Goal: Task Accomplishment & Management: Manage account settings

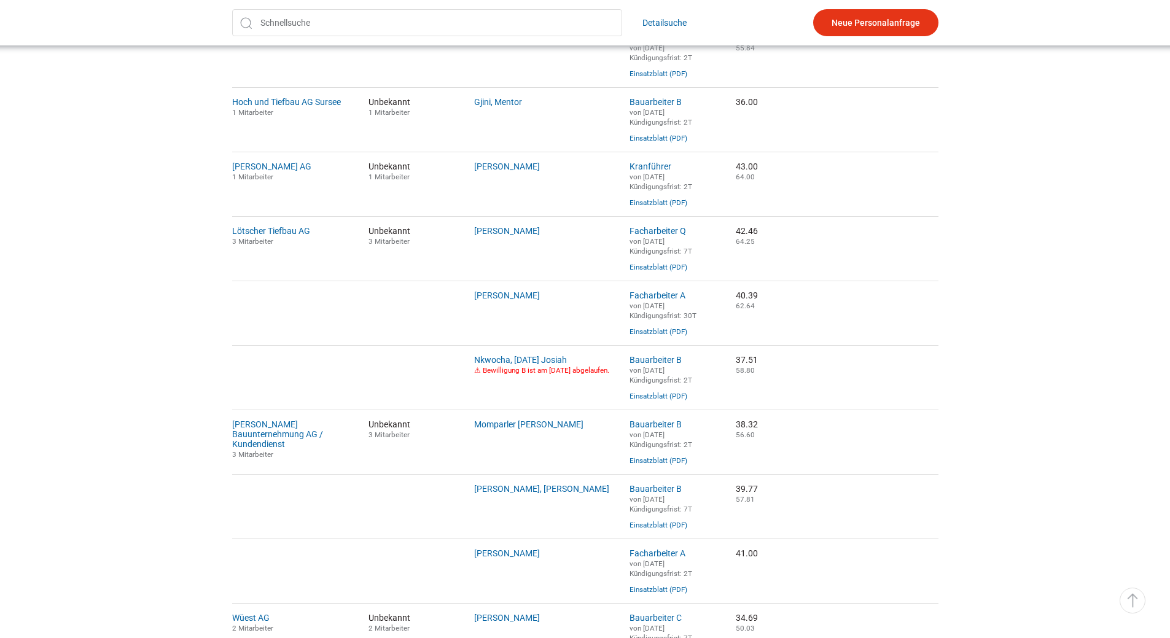
scroll to position [857, 0]
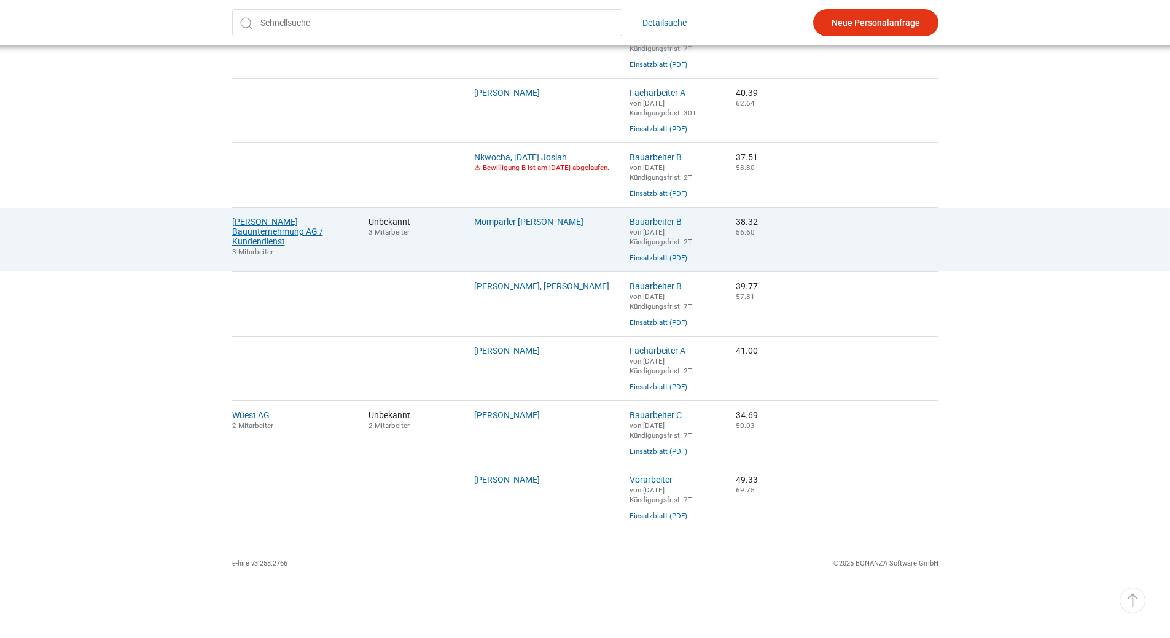
click at [273, 217] on link "Schmid Bauunternehmung AG / Kundendienst" at bounding box center [277, 231] width 91 height 29
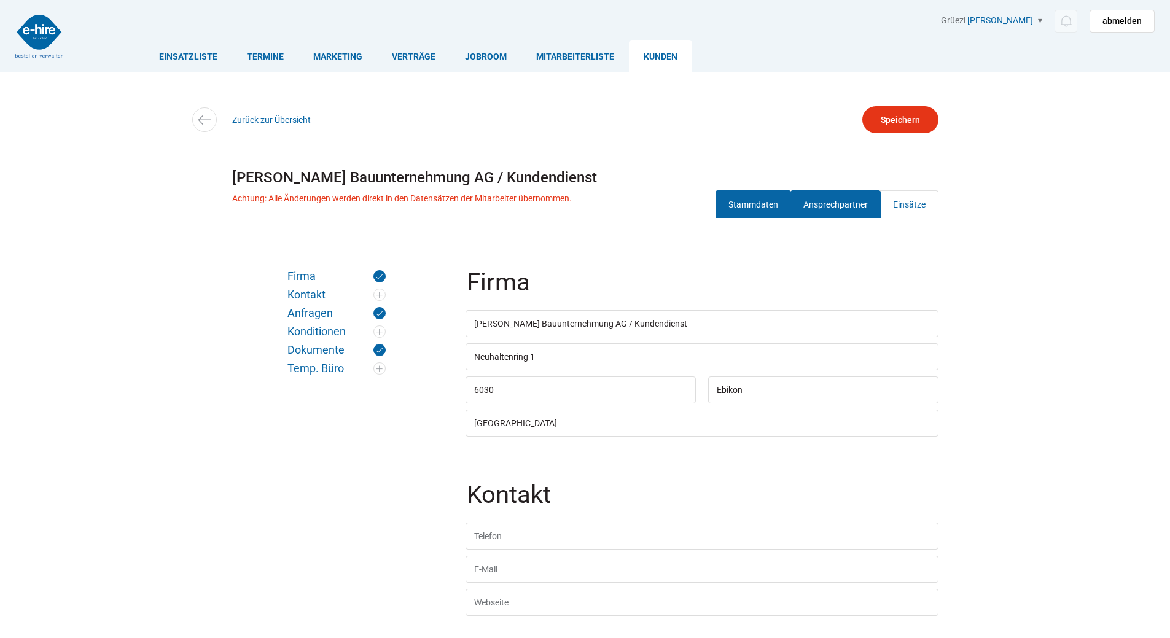
click at [834, 209] on link "Ansprechpartner" at bounding box center [836, 204] width 90 height 28
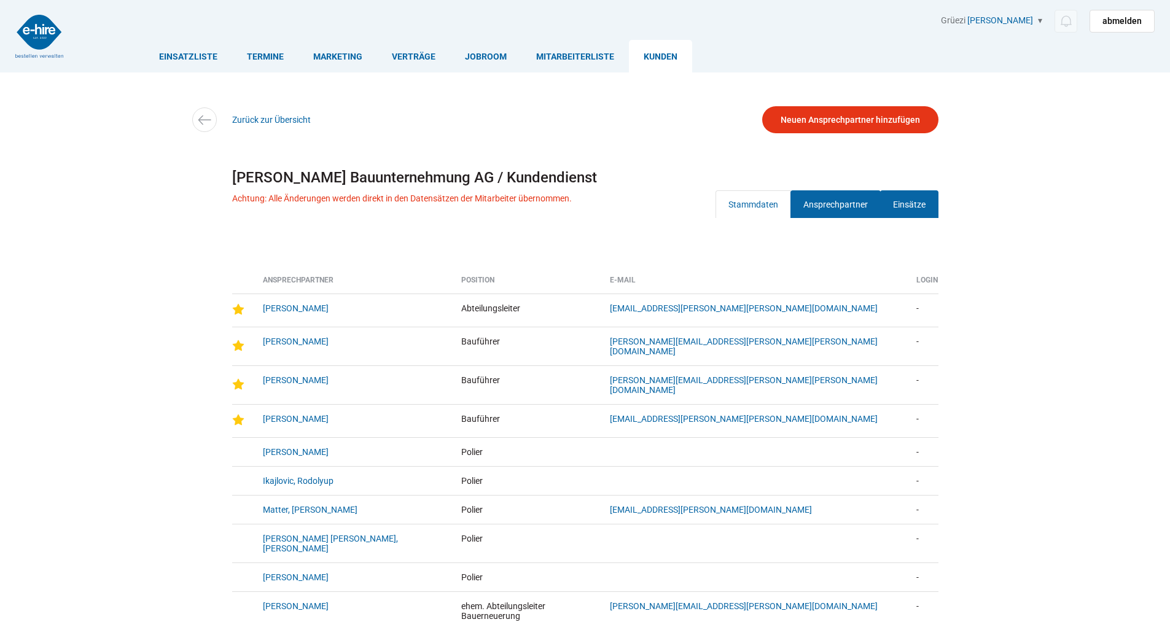
click at [902, 213] on link "Einsätze" at bounding box center [909, 204] width 58 height 28
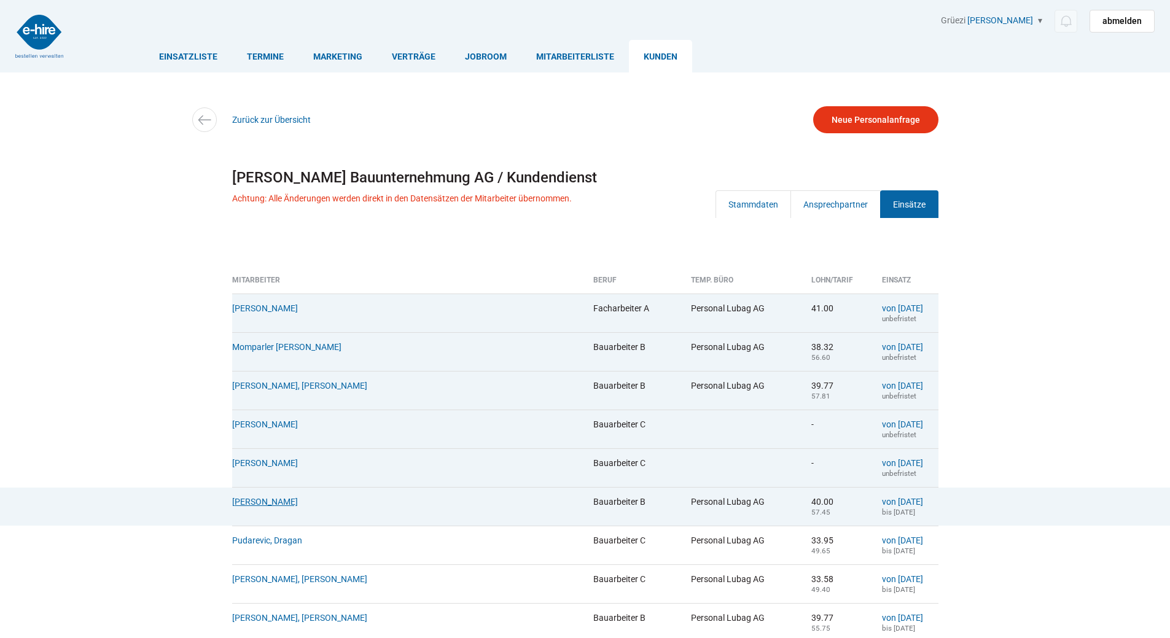
click at [241, 507] on link "Onyia, Daniel" at bounding box center [265, 502] width 66 height 10
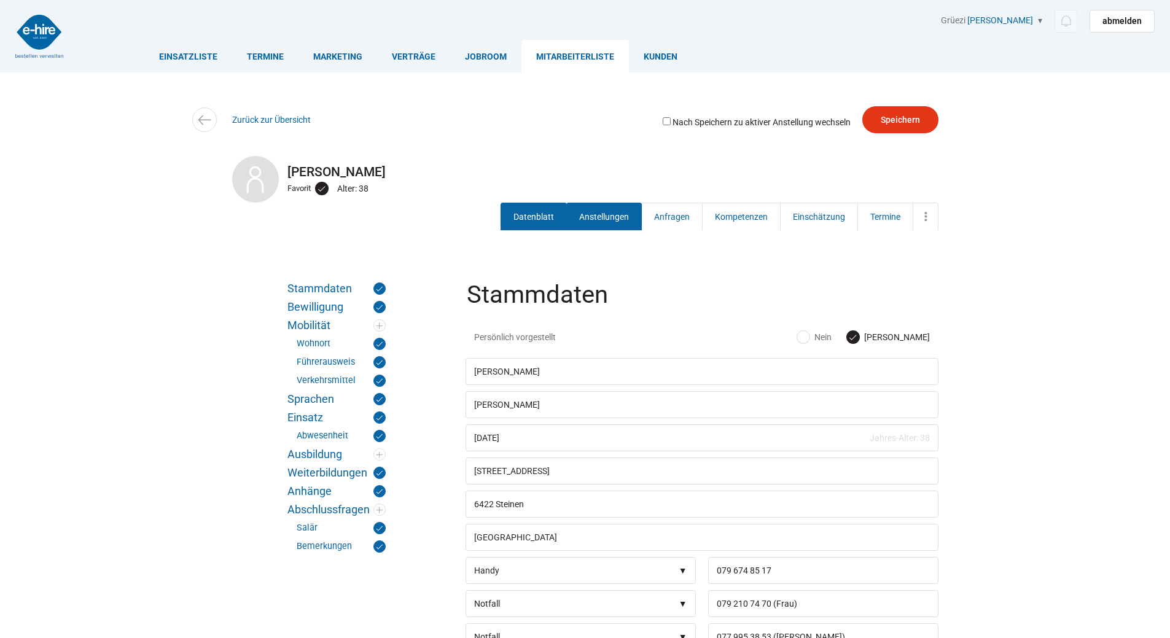
click at [592, 219] on link "Anstellungen" at bounding box center [604, 217] width 76 height 28
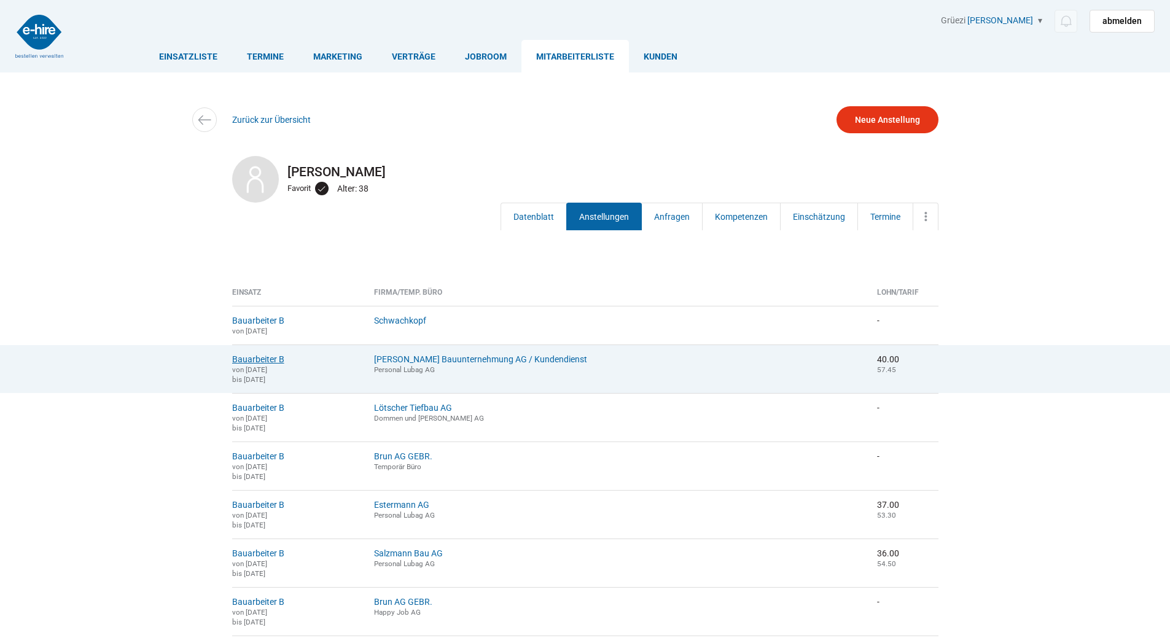
click at [257, 362] on link "Bauarbeiter B" at bounding box center [258, 359] width 52 height 10
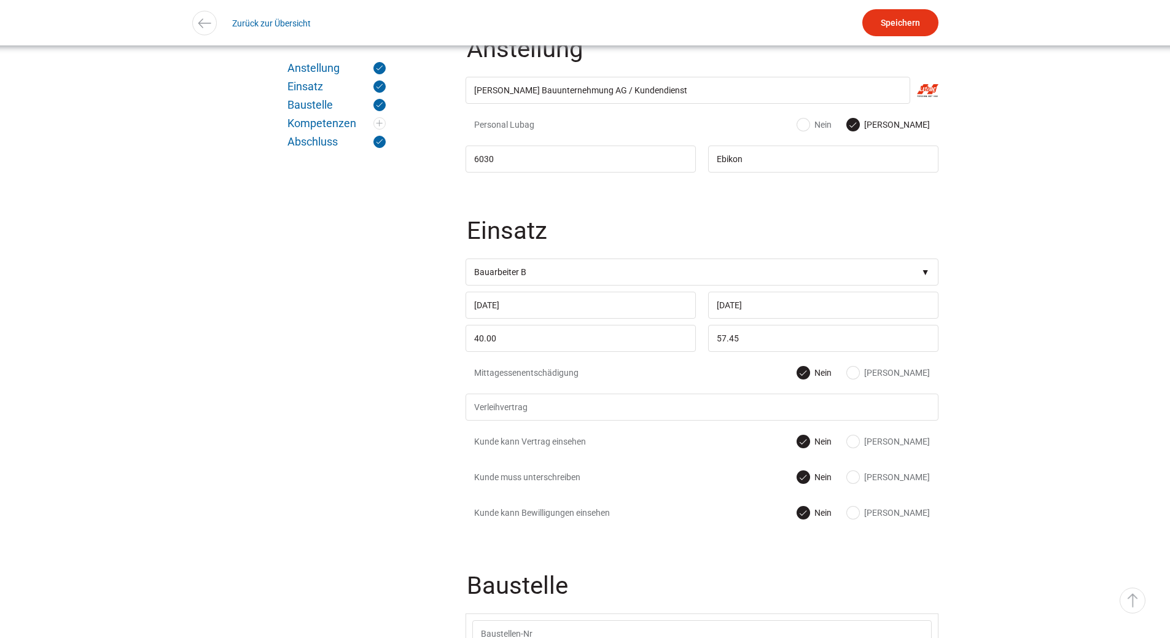
scroll to position [553, 0]
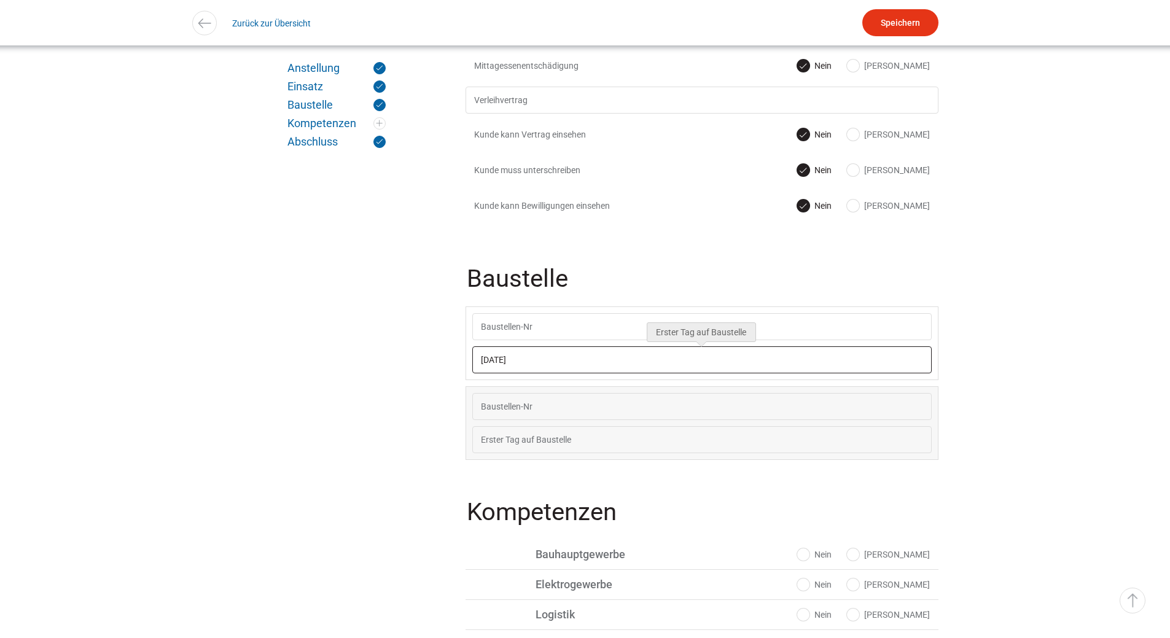
click at [550, 370] on input "23.06.2025" at bounding box center [701, 359] width 459 height 27
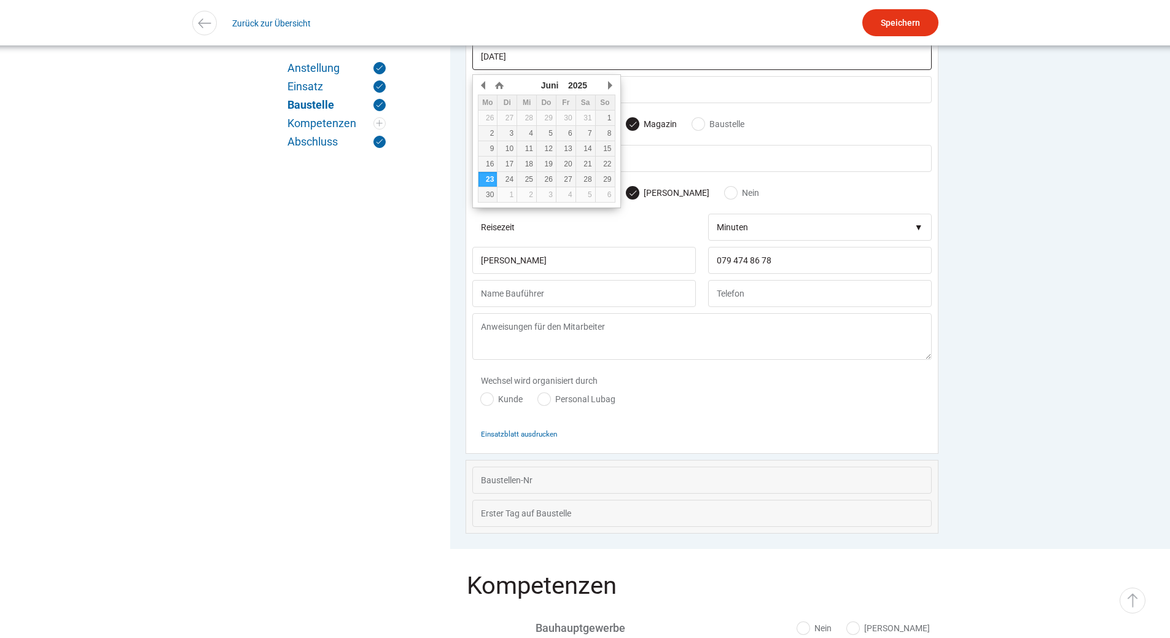
scroll to position [857, 0]
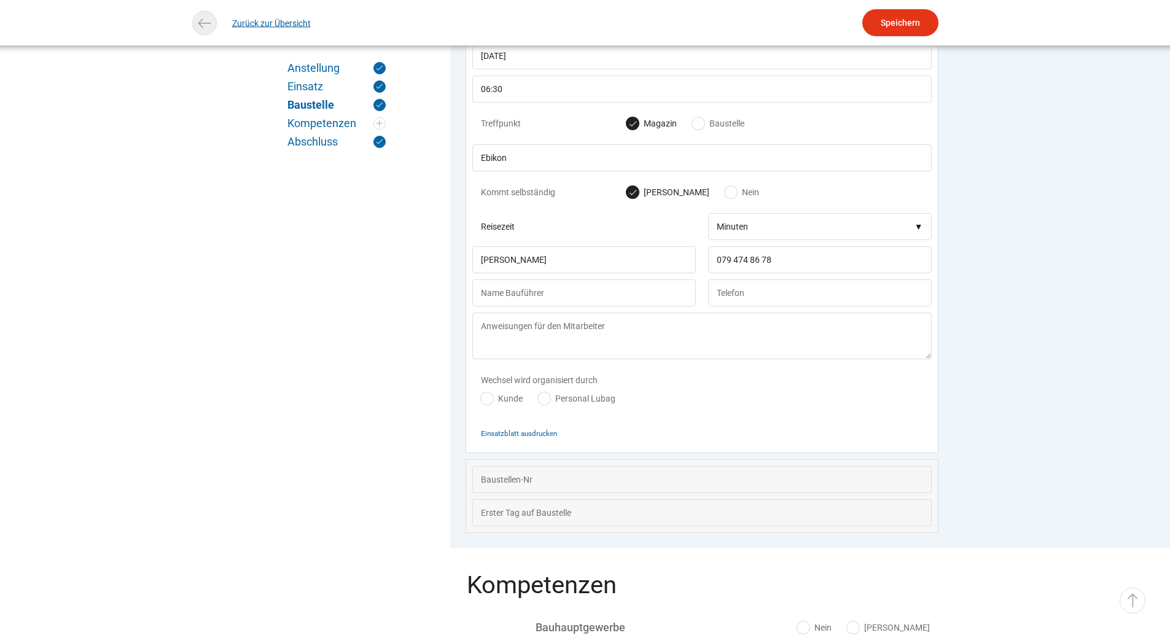
click at [267, 23] on link "Zurück zur Übersicht" at bounding box center [271, 23] width 79 height 28
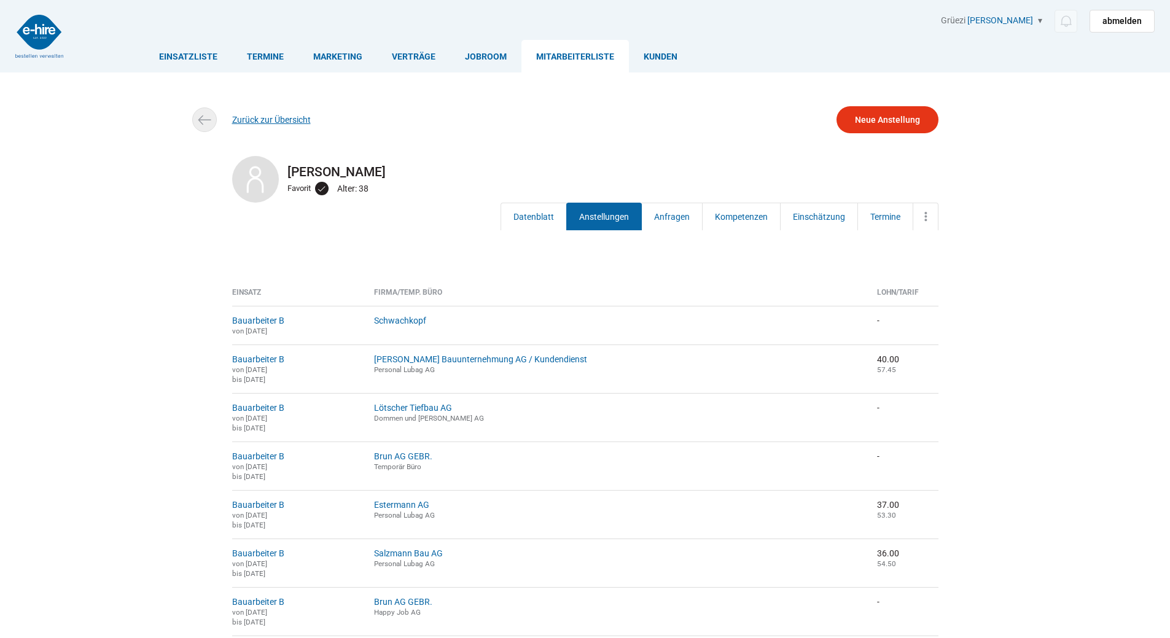
click at [258, 121] on link "Zurück zur Übersicht" at bounding box center [271, 120] width 79 height 10
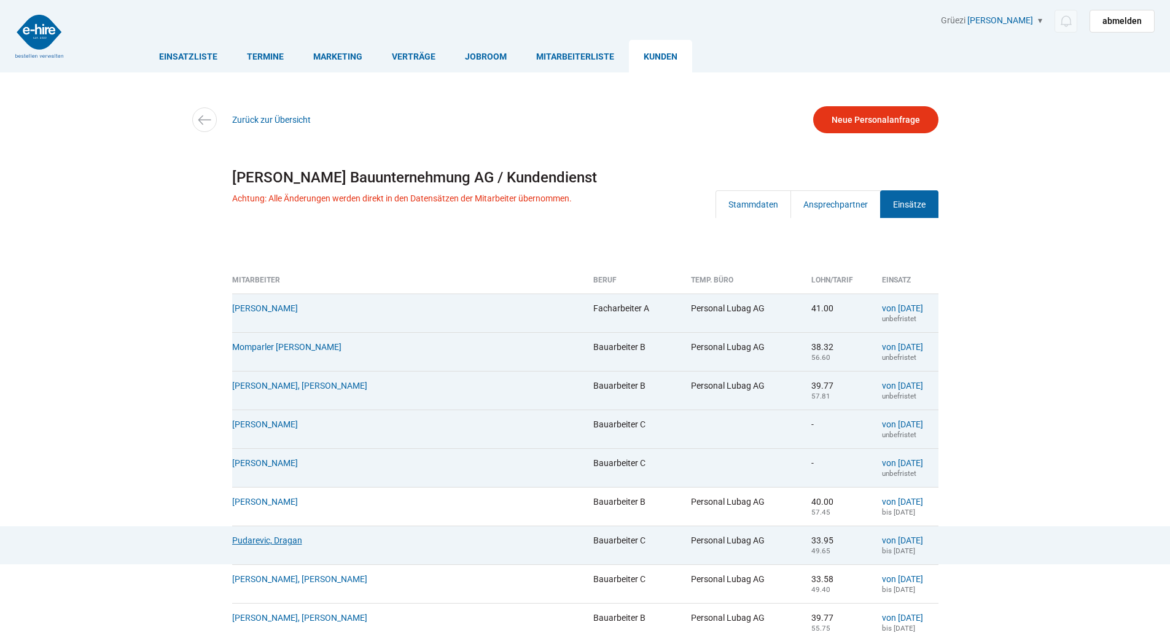
click at [267, 545] on link "Pudarevic, Dragan" at bounding box center [267, 541] width 70 height 10
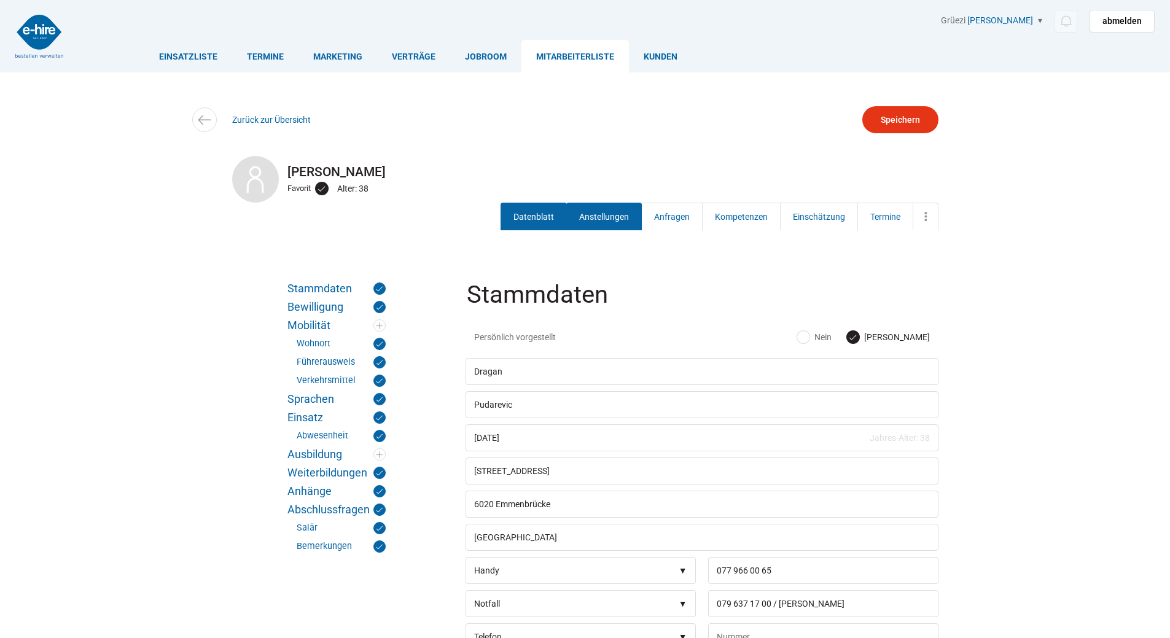
click at [598, 217] on link "Anstellungen" at bounding box center [604, 217] width 76 height 28
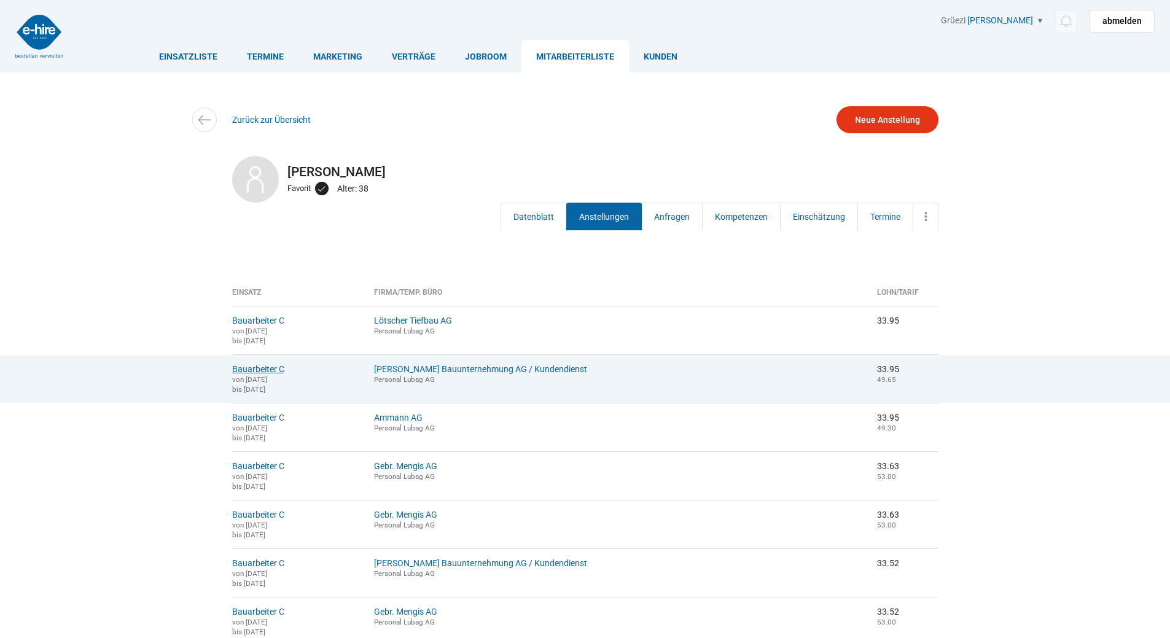
click at [268, 369] on link "Bauarbeiter C" at bounding box center [258, 369] width 52 height 10
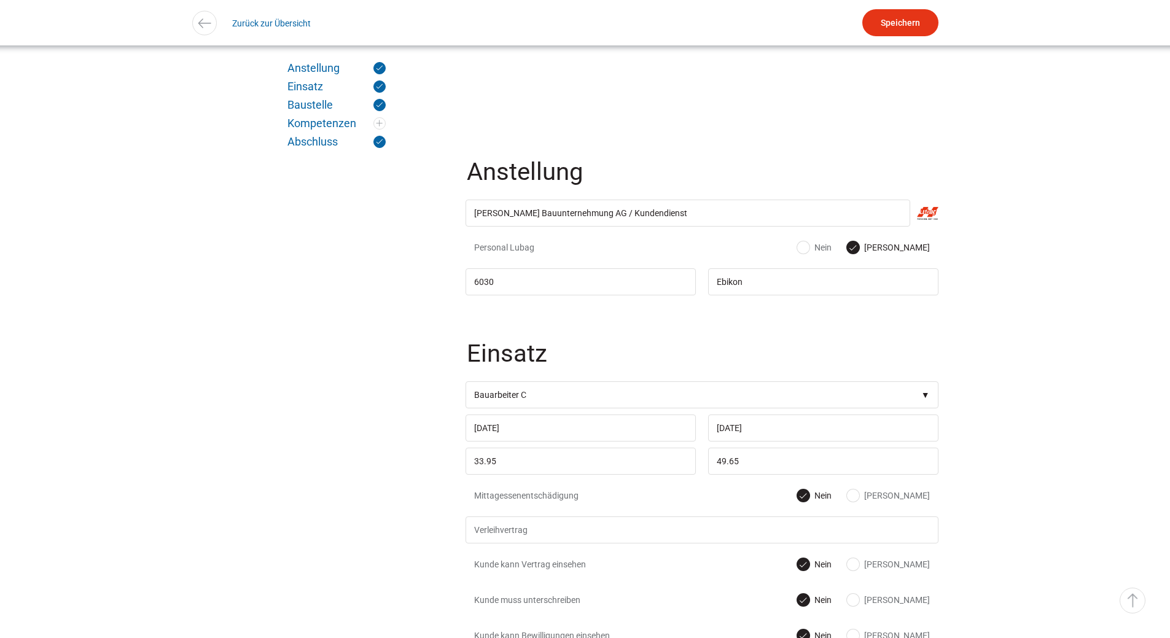
scroll to position [430, 0]
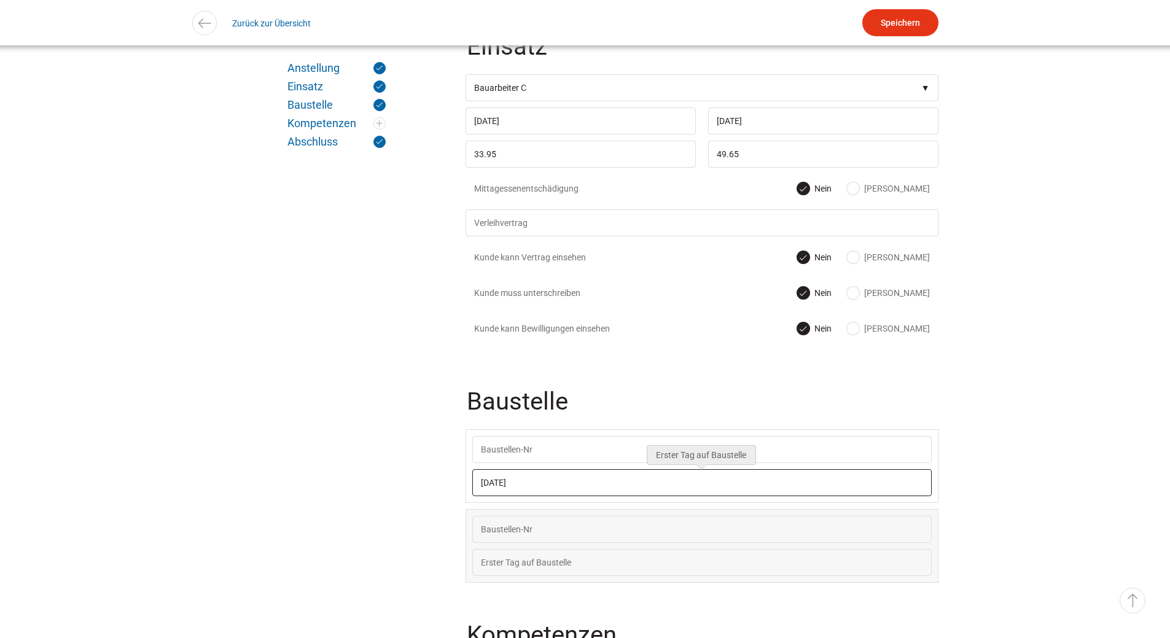
click at [549, 475] on input "23.06.2025" at bounding box center [701, 482] width 459 height 27
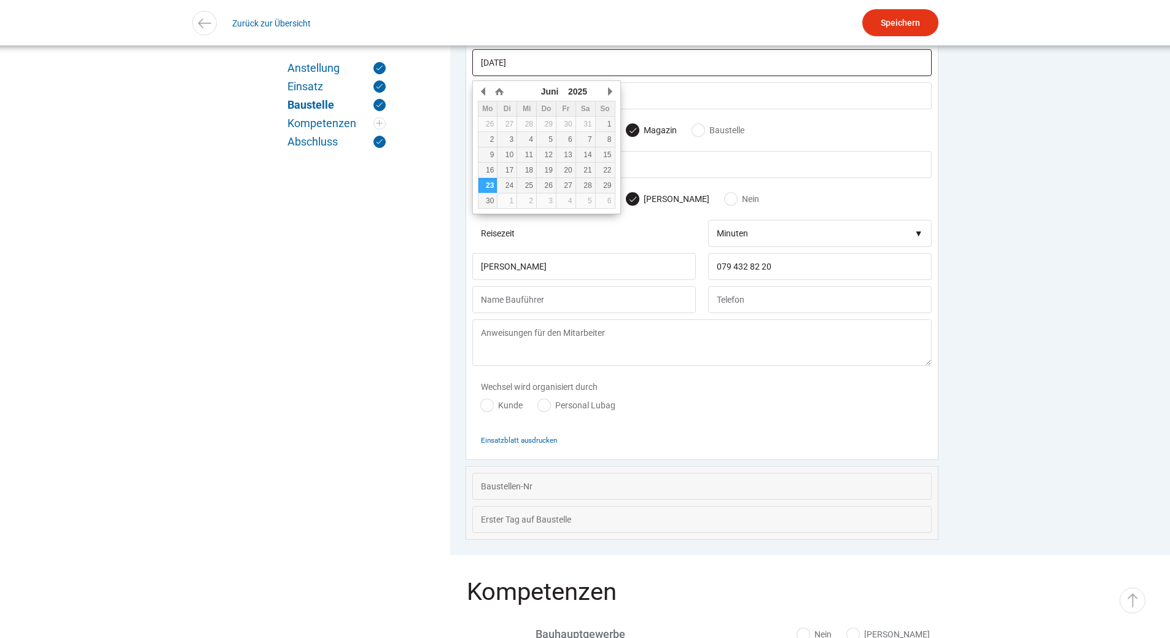
scroll to position [857, 0]
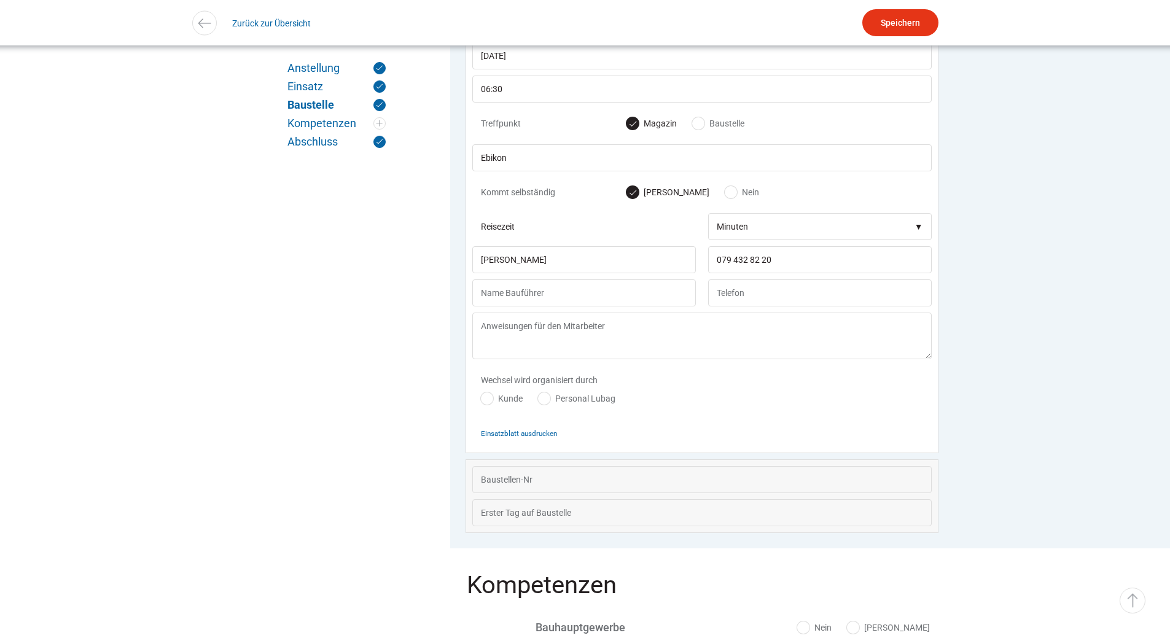
click at [694, 442] on div "Einsatzblatt ausdrucken" at bounding box center [701, 433] width 459 height 27
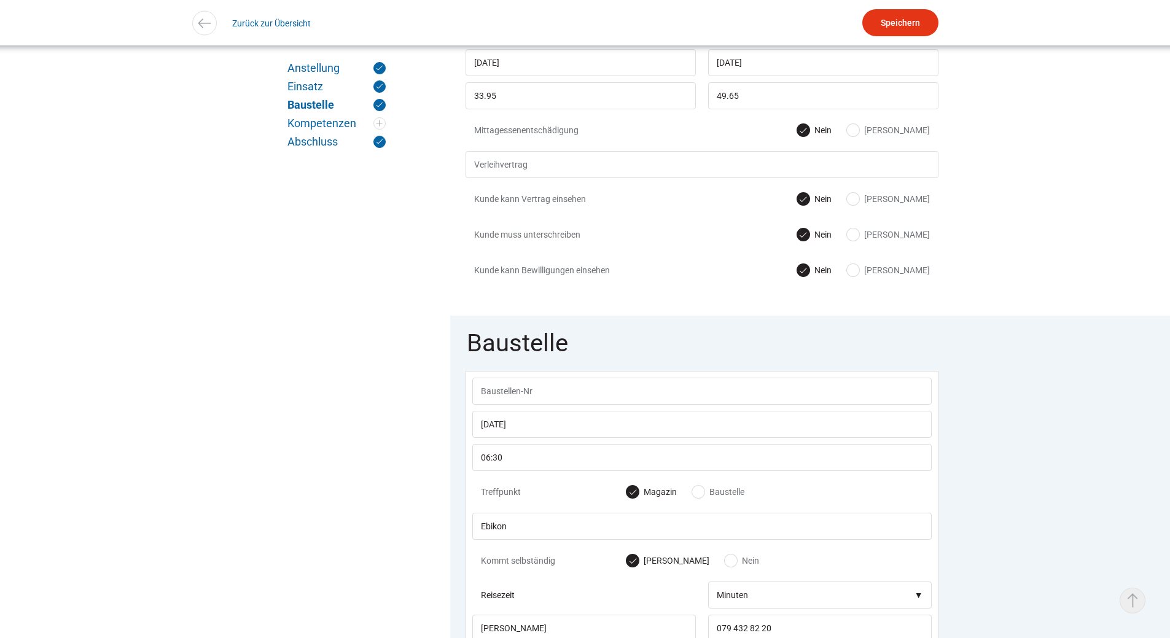
click at [1127, 598] on link "▵ Nach oben" at bounding box center [1133, 601] width 26 height 26
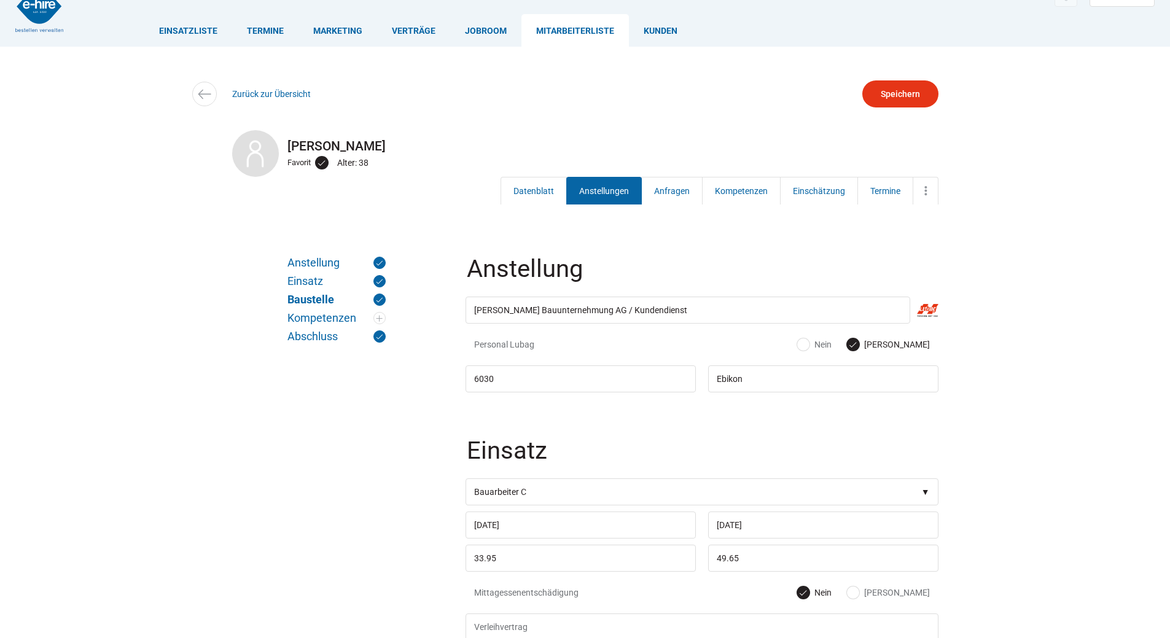
scroll to position [0, 0]
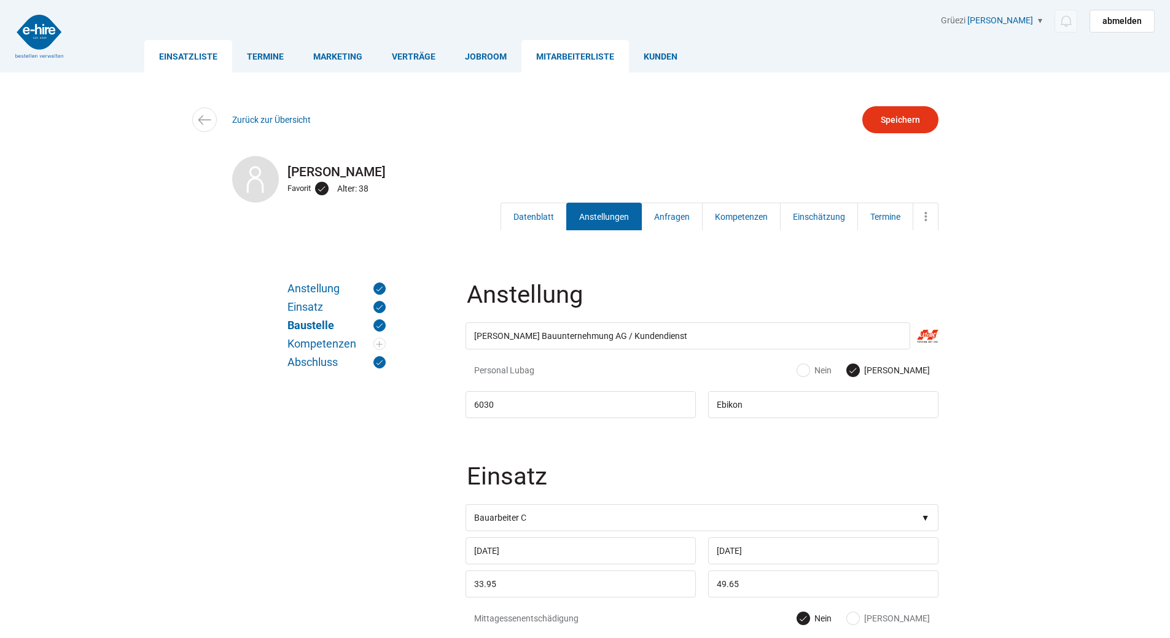
click at [170, 51] on link "Einsatzliste" at bounding box center [188, 56] width 88 height 33
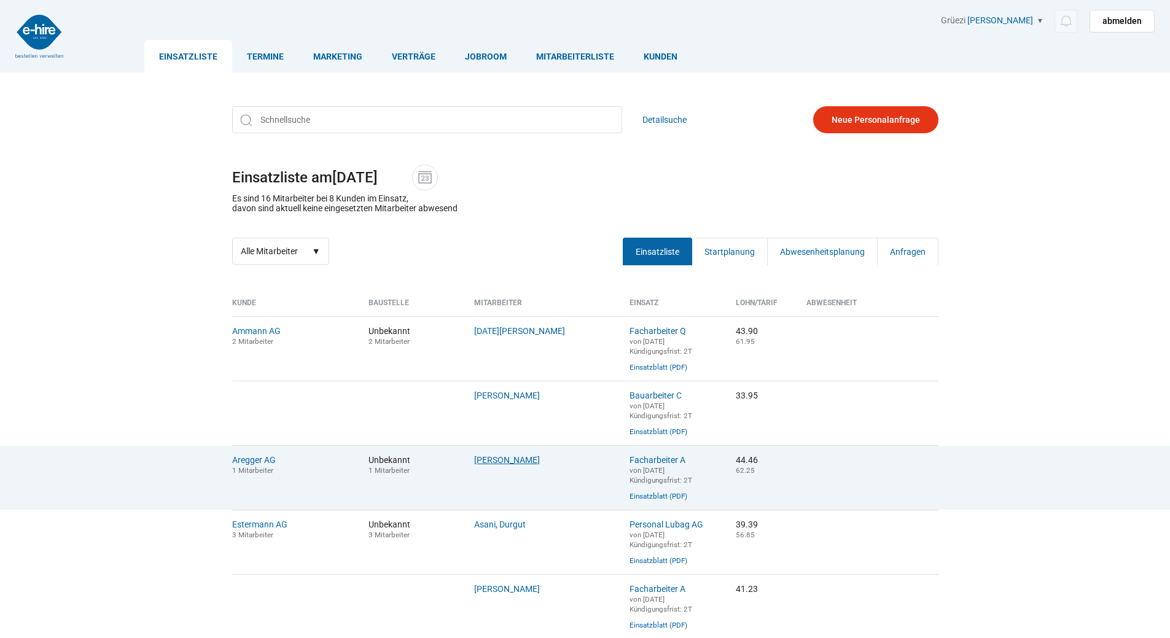
click at [497, 461] on link "Ellger, Asmuth" at bounding box center [507, 460] width 66 height 10
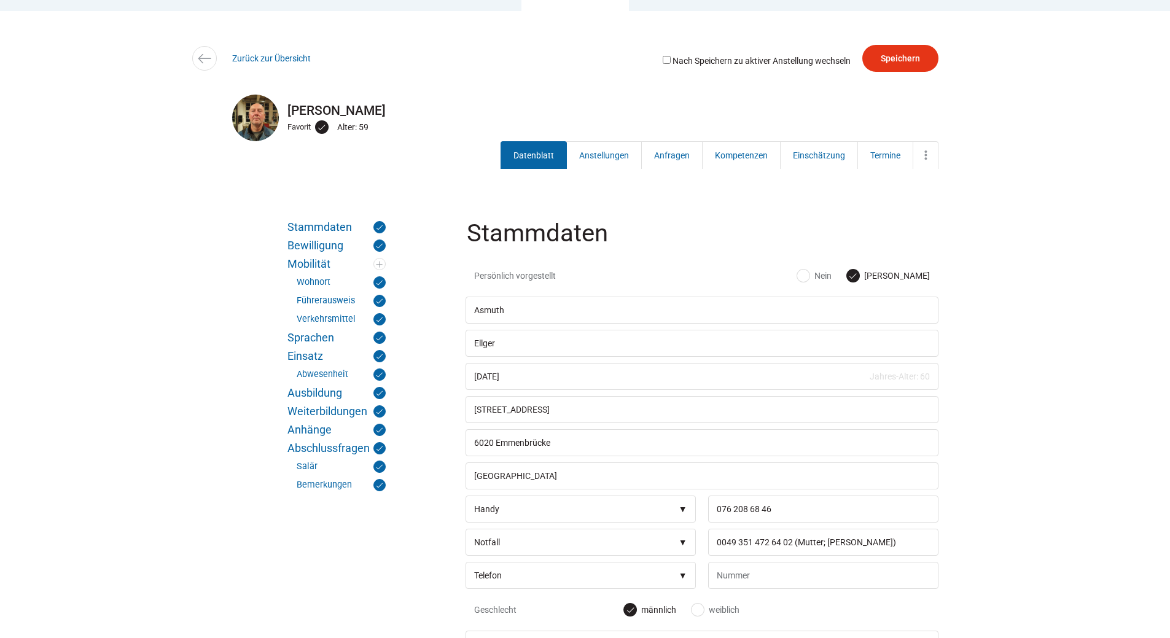
scroll to position [184, 0]
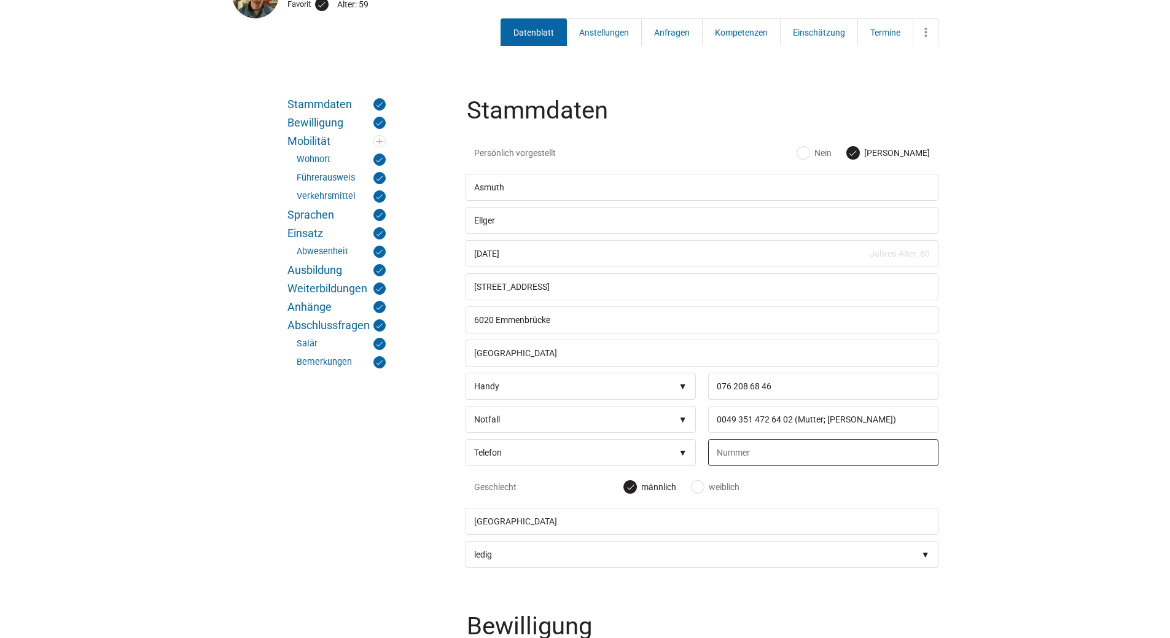
click at [724, 455] on input "text" at bounding box center [823, 452] width 230 height 27
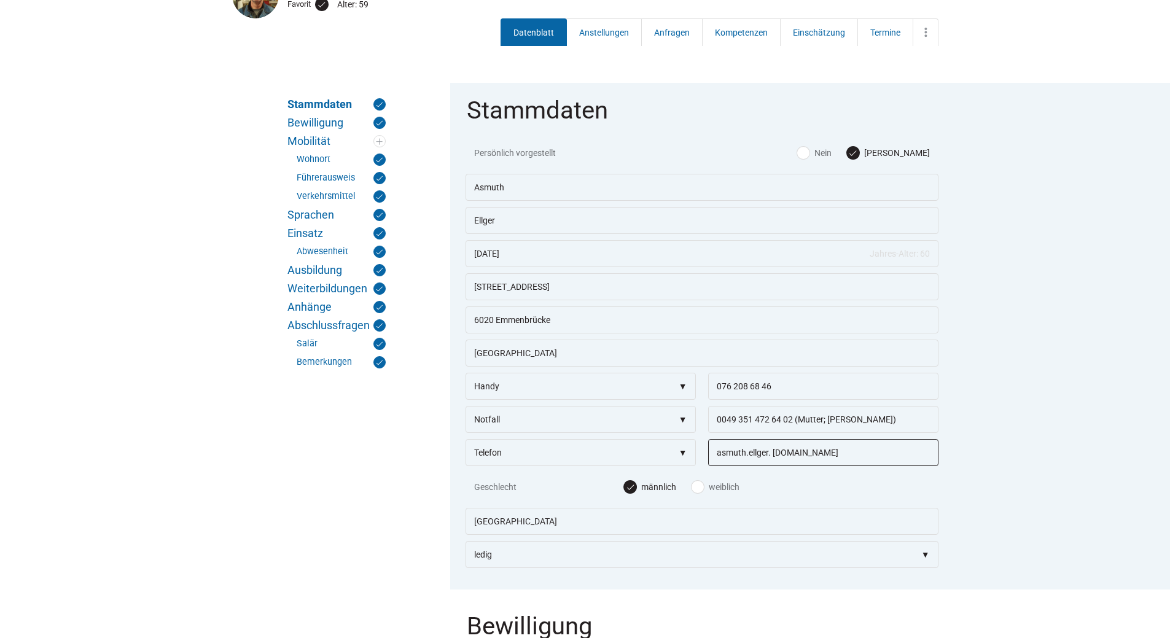
type input "asmuth.ellger. [DOMAIN_NAME]"
